Goal: Transaction & Acquisition: Download file/media

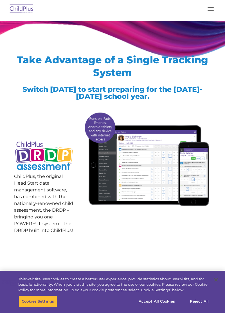
click at [214, 9] on button "button" at bounding box center [211, 8] width 12 height 9
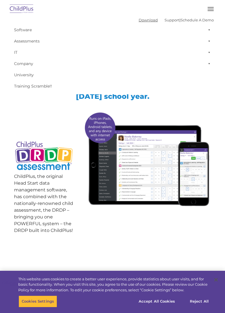
click at [139, 21] on link "Download" at bounding box center [148, 20] width 19 height 4
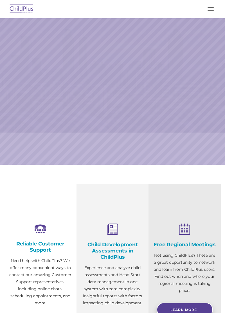
select select "MEDIUM"
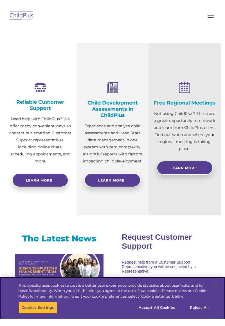
scroll to position [147, 0]
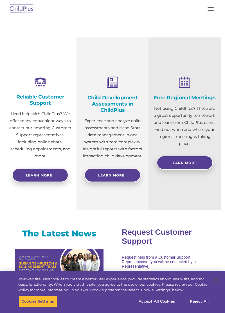
click at [211, 11] on span "button" at bounding box center [210, 10] width 6 height 1
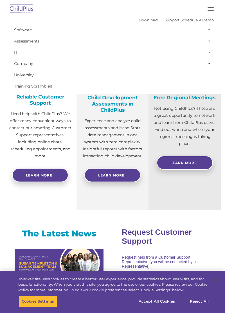
click at [208, 44] on span at bounding box center [208, 40] width 6 height 11
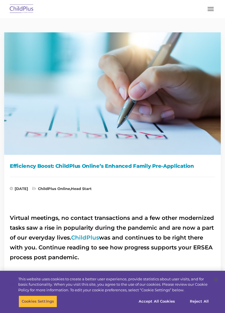
click at [207, 11] on button "button" at bounding box center [211, 8] width 12 height 9
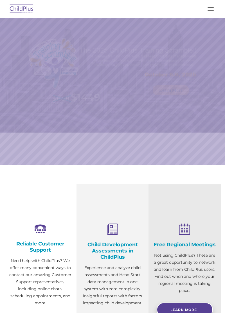
select select "MEDIUM"
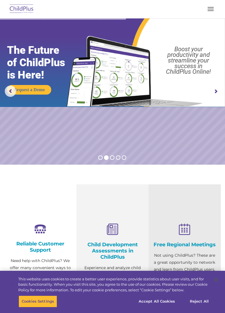
click at [211, 11] on span "button" at bounding box center [210, 10] width 6 height 1
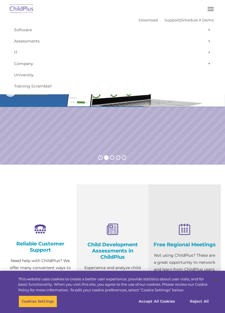
click at [136, 14] on div at bounding box center [112, 8] width 202 height 13
click at [139, 18] on link "Download" at bounding box center [148, 20] width 19 height 4
